Goal: Information Seeking & Learning: Learn about a topic

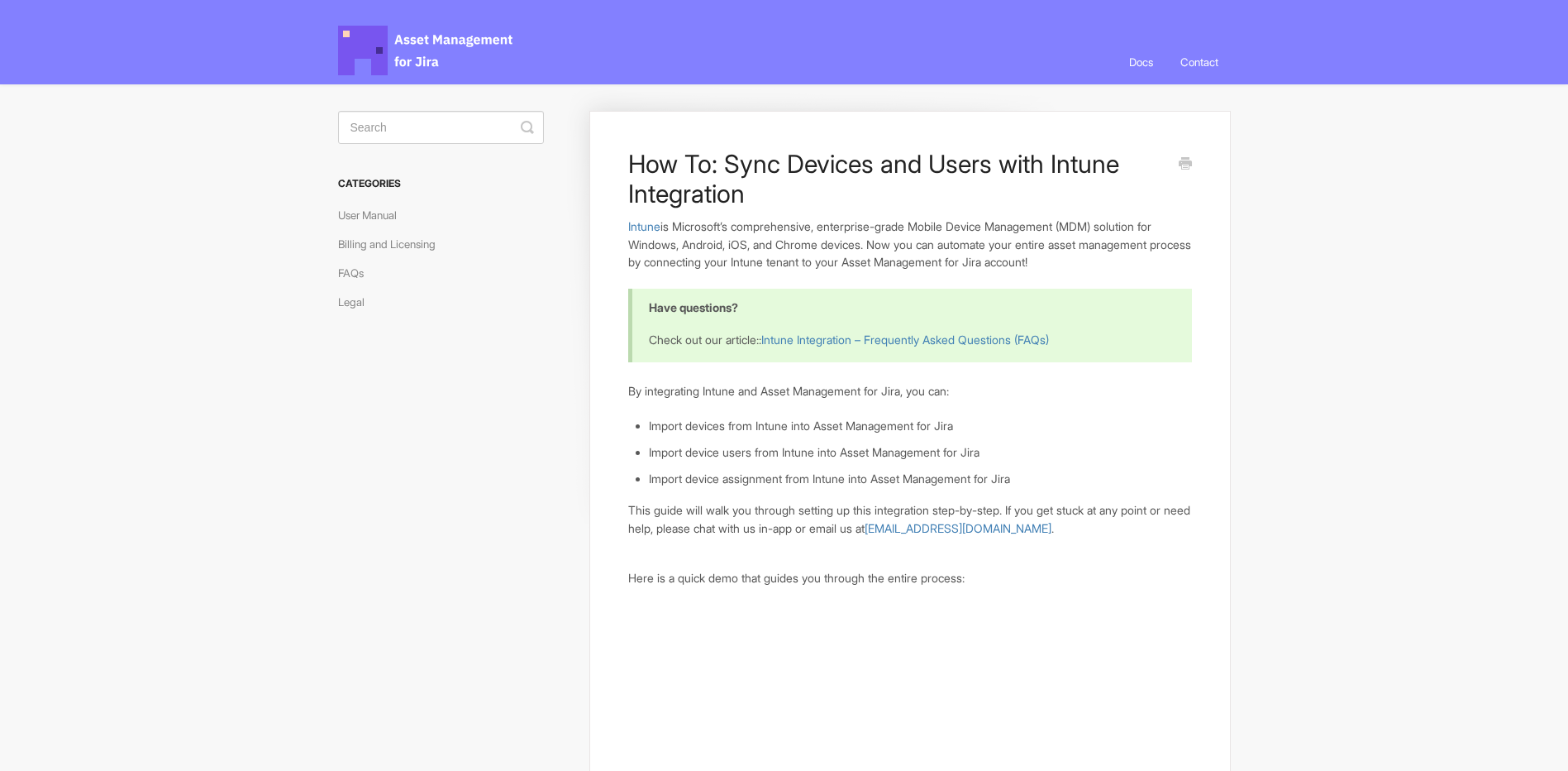
scroll to position [83, 0]
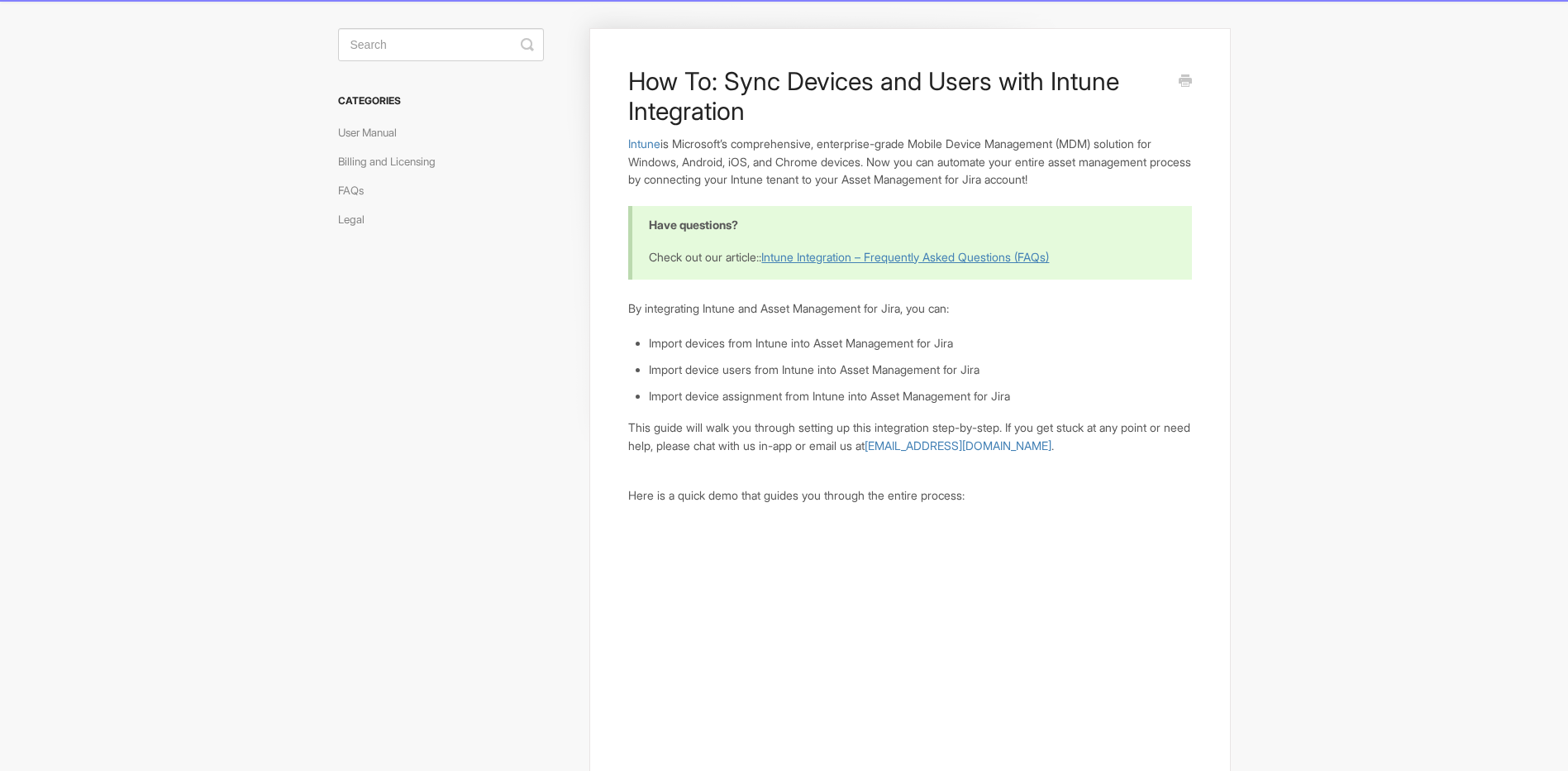
click at [937, 262] on link "Intune Integration – Frequently Asked Questions (FAQs)" at bounding box center [905, 257] width 288 height 14
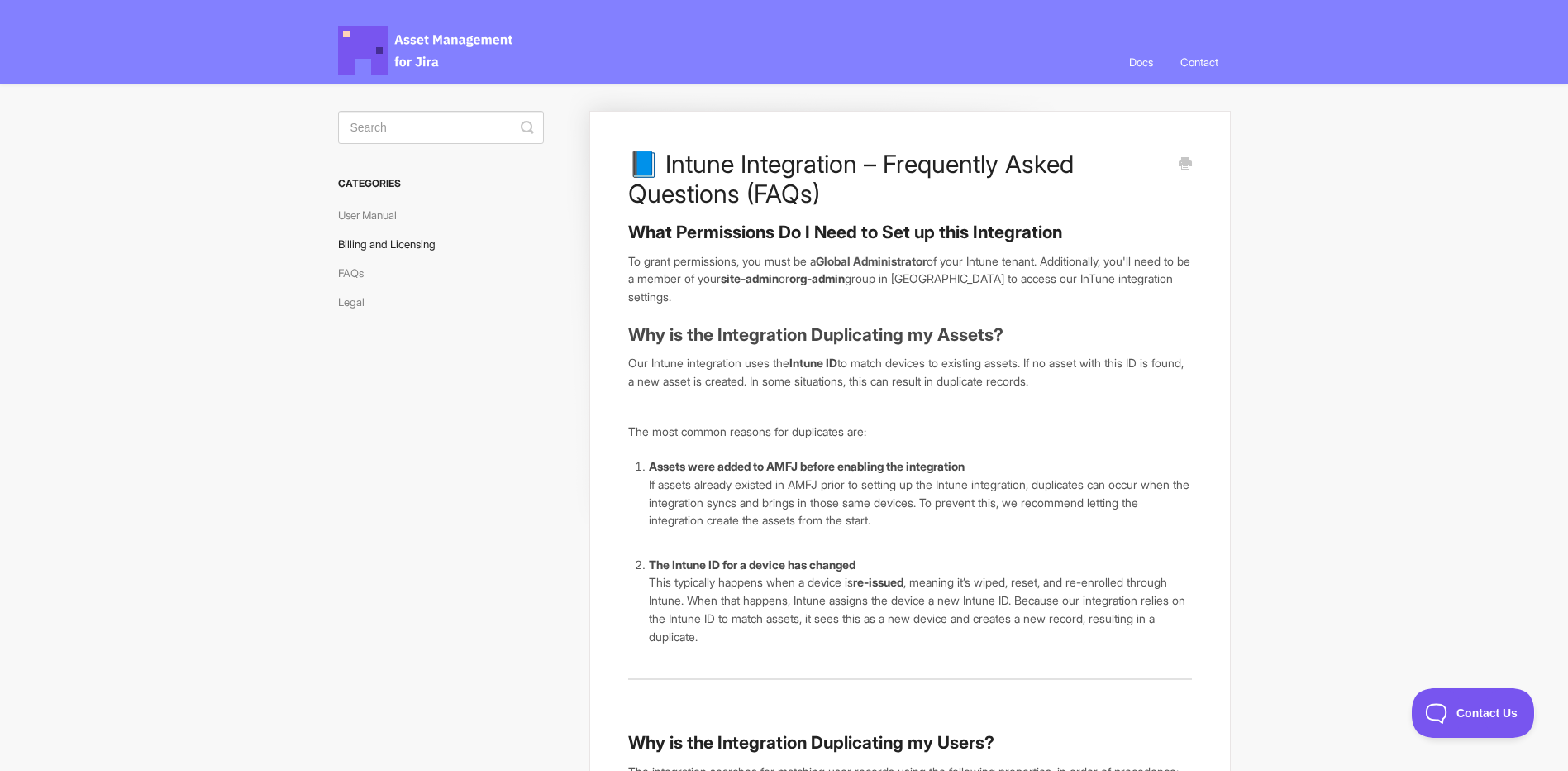
click at [408, 235] on link "Billing and Licensing" at bounding box center [392, 244] width 110 height 27
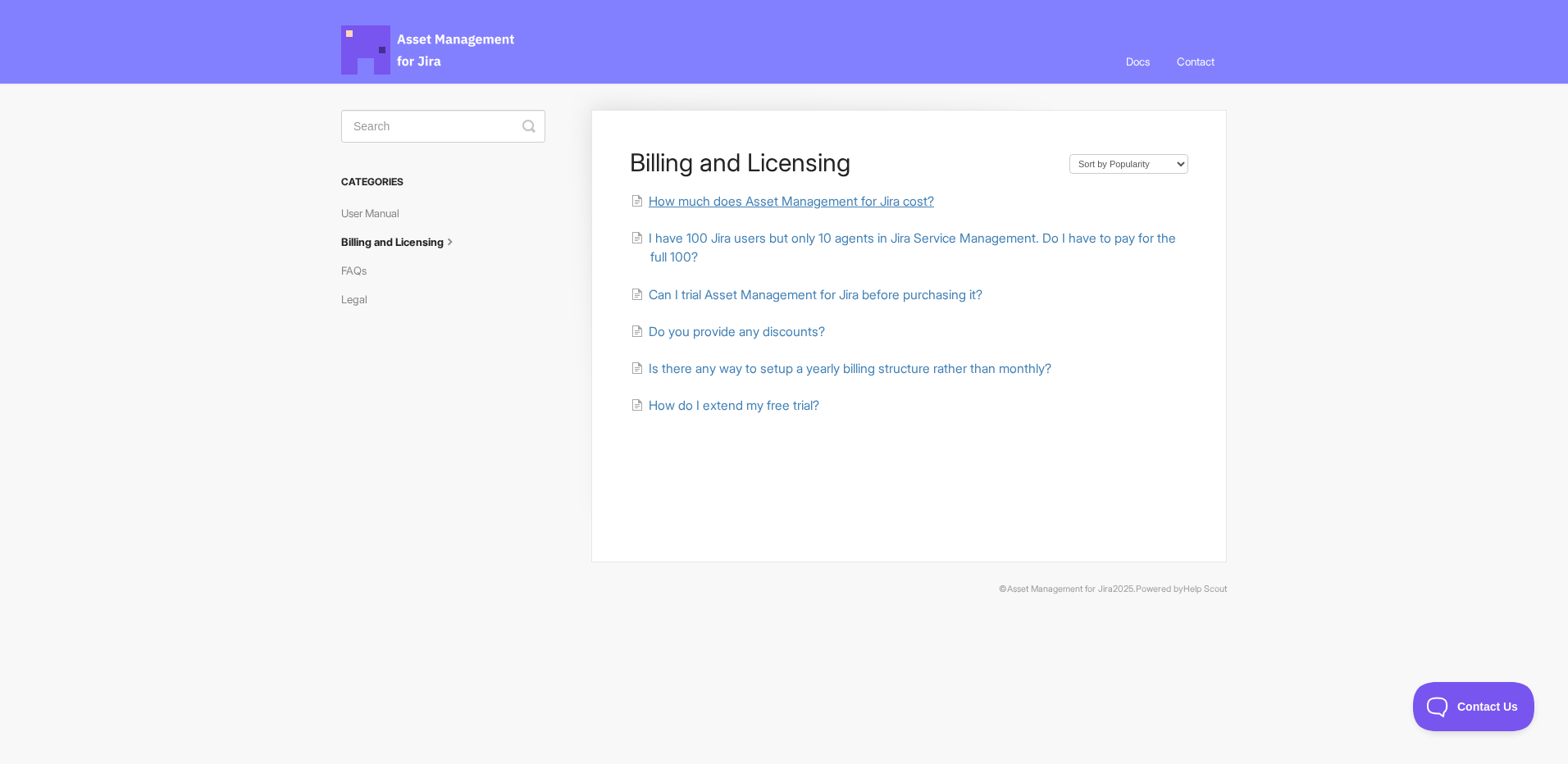
click at [901, 205] on span "How much does Asset Management for Jira cost?" at bounding box center [792, 200] width 286 height 16
click at [961, 366] on span "Is there any way to setup a yearly billing structure rather than monthly?" at bounding box center [850, 368] width 403 height 16
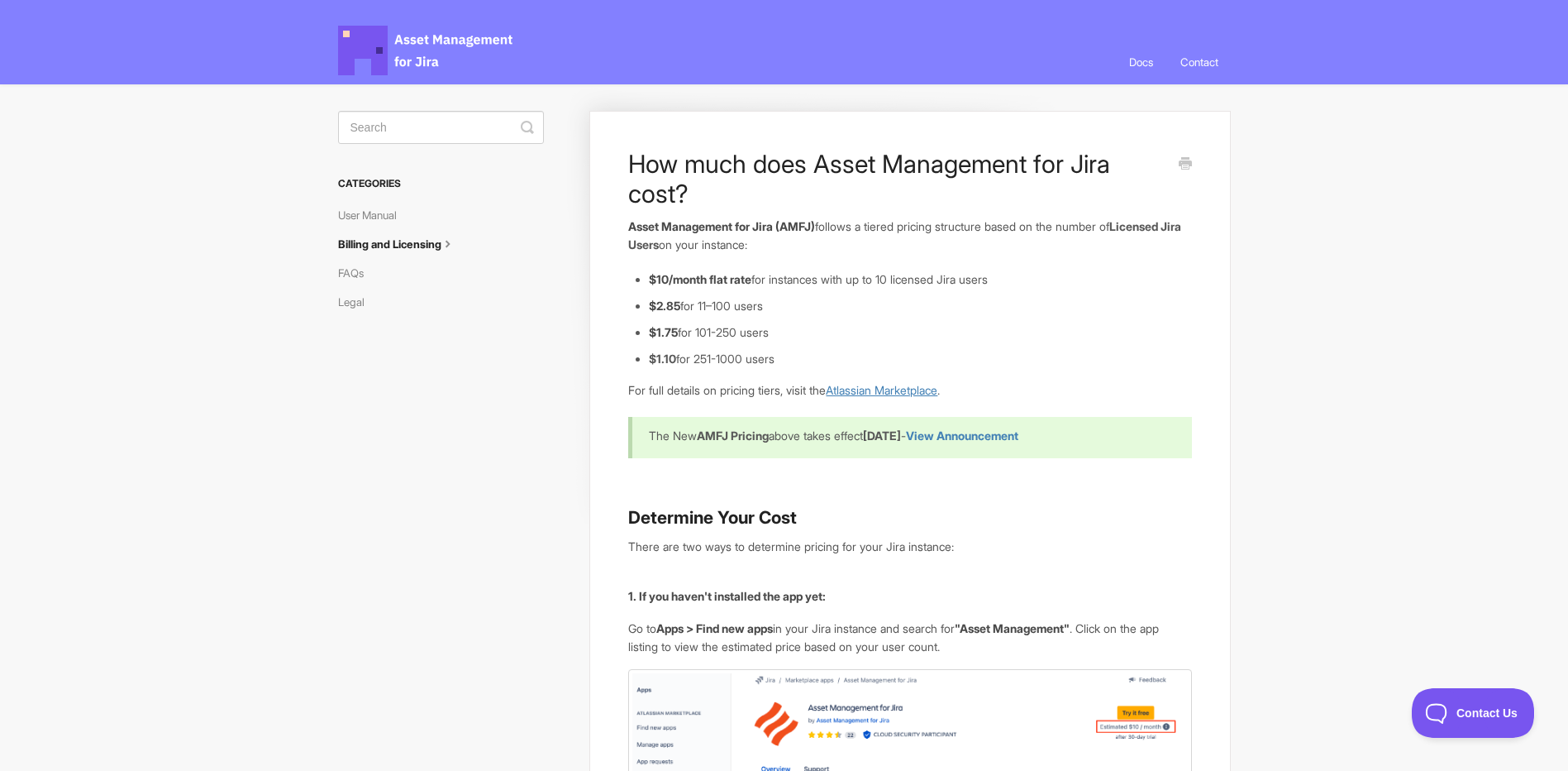
click at [906, 391] on link "Atlassian Marketplace" at bounding box center [881, 390] width 112 height 14
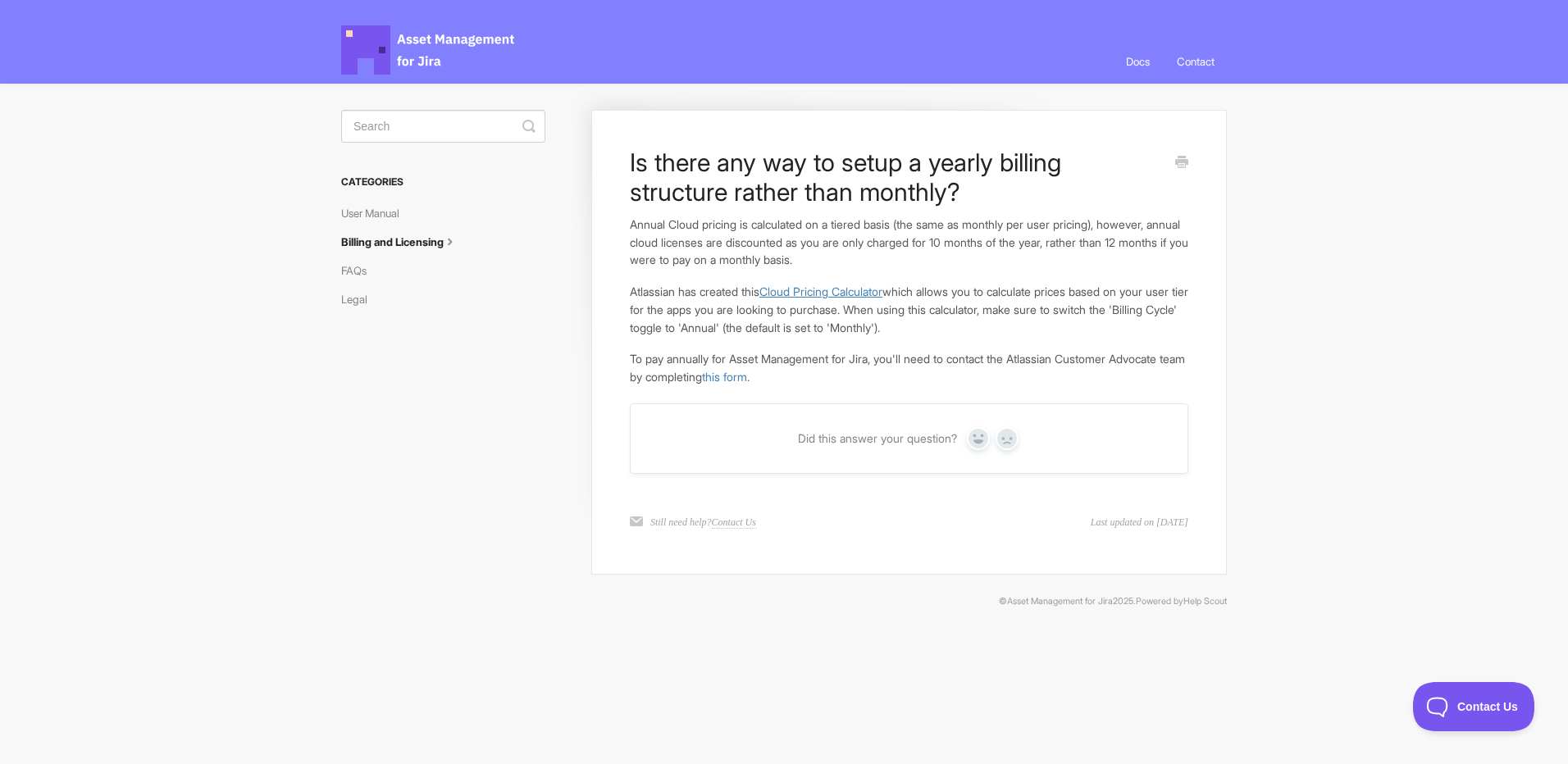
click at [865, 287] on link "Cloud Pricing Calculator" at bounding box center [821, 291] width 123 height 14
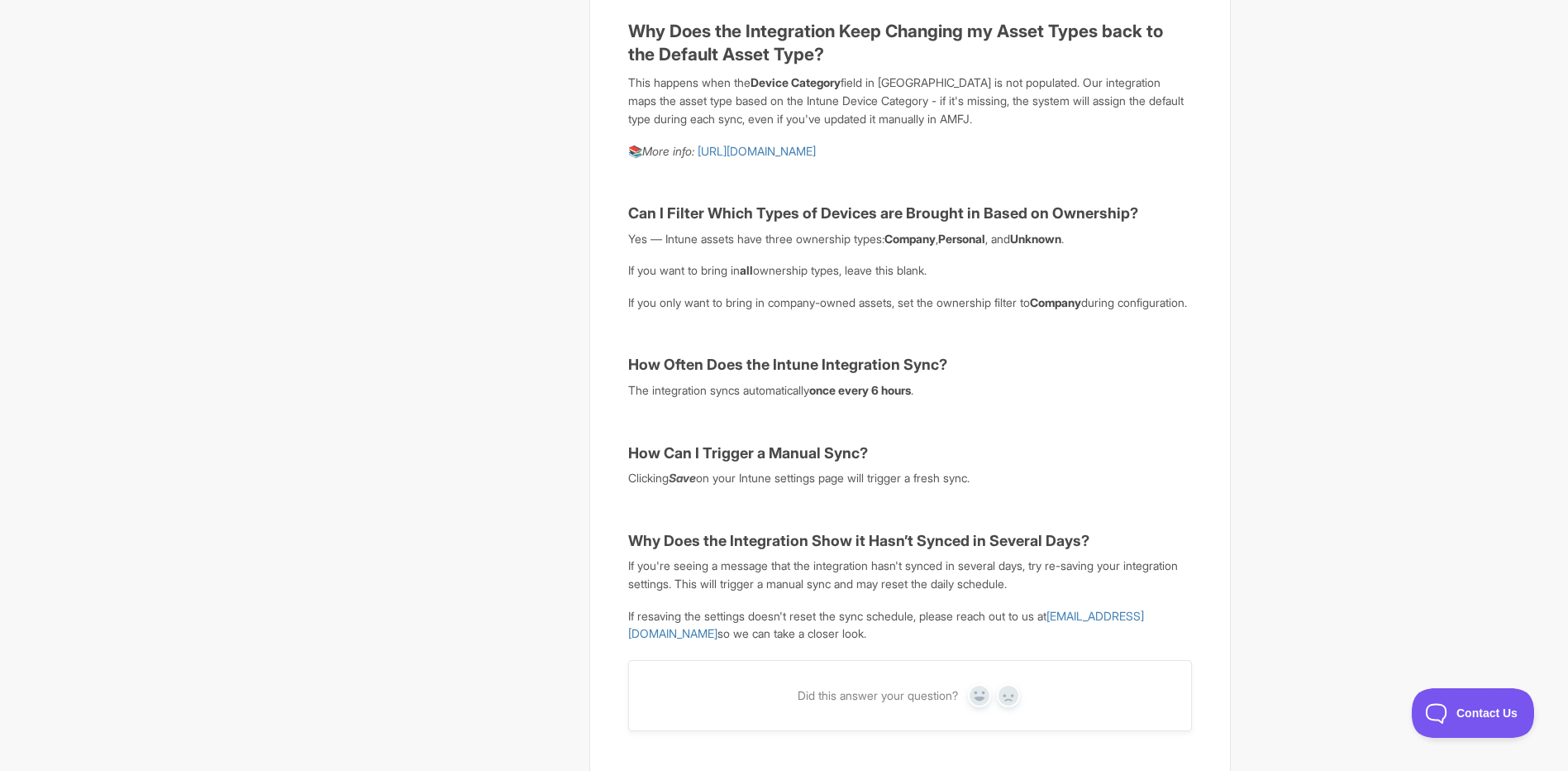
scroll to position [1069, 0]
